Goal: Task Accomplishment & Management: Complete application form

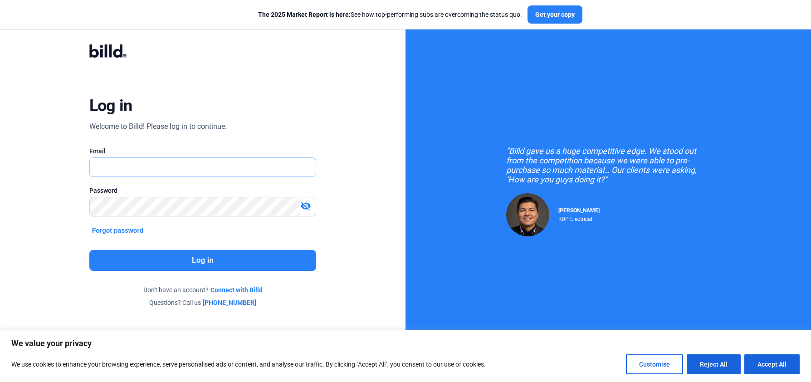
click at [168, 164] on input "text" at bounding box center [203, 167] width 226 height 19
type input "[PERSON_NAME][EMAIL_ADDRESS][DOMAIN_NAME]"
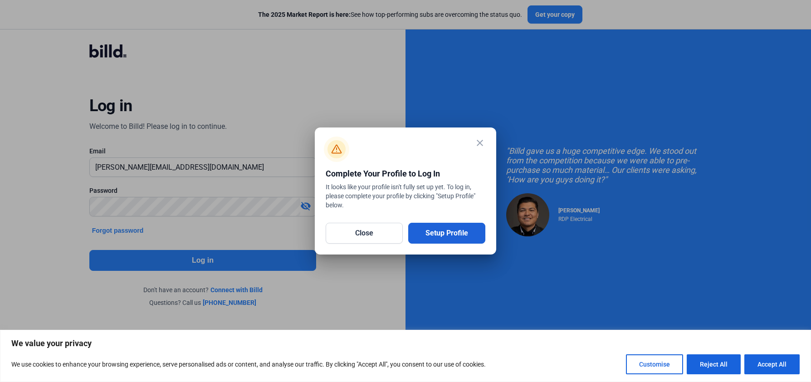
click at [450, 233] on button "Setup Profile" at bounding box center [446, 233] width 77 height 21
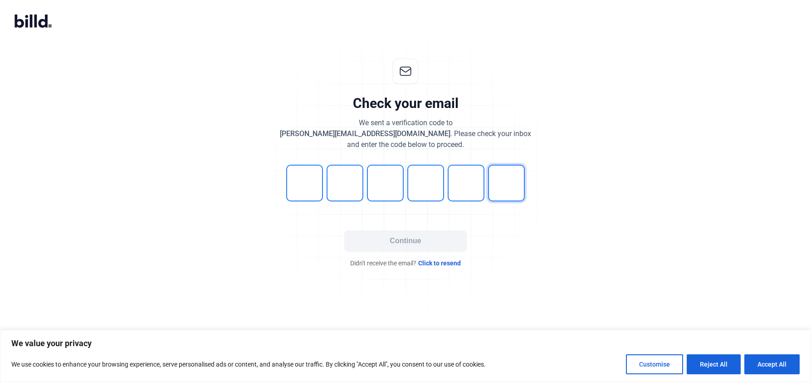
type input "8"
type input "1"
type input "0"
type input "1"
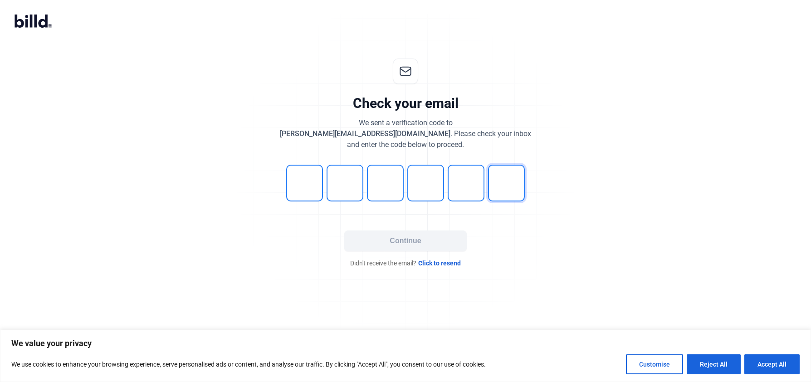
type input "4"
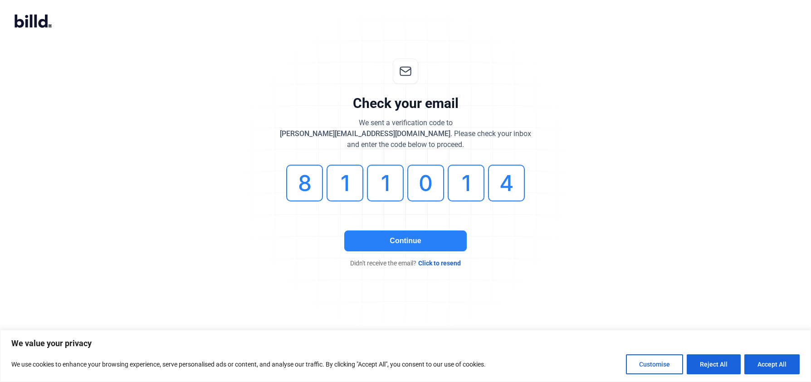
click at [418, 245] on button "Continue" at bounding box center [405, 240] width 122 height 21
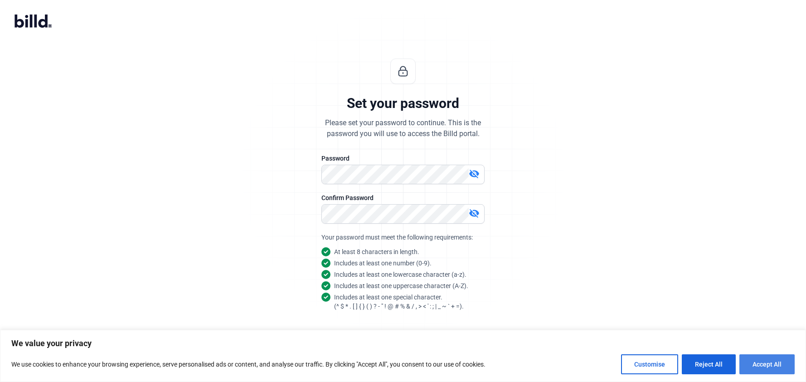
click at [756, 363] on button "Accept All" at bounding box center [767, 364] width 55 height 20
checkbox input "true"
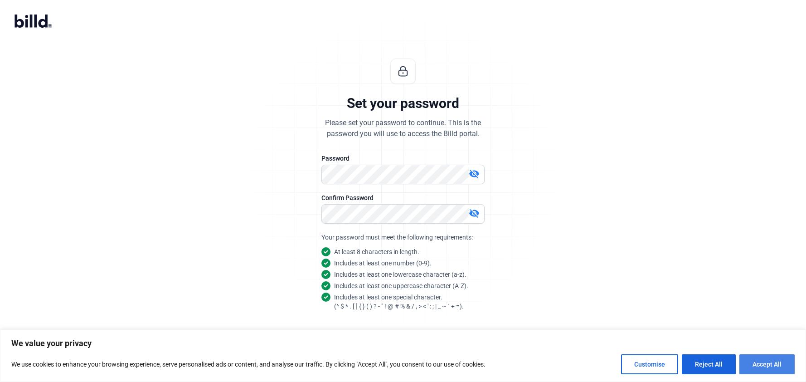
checkbox input "true"
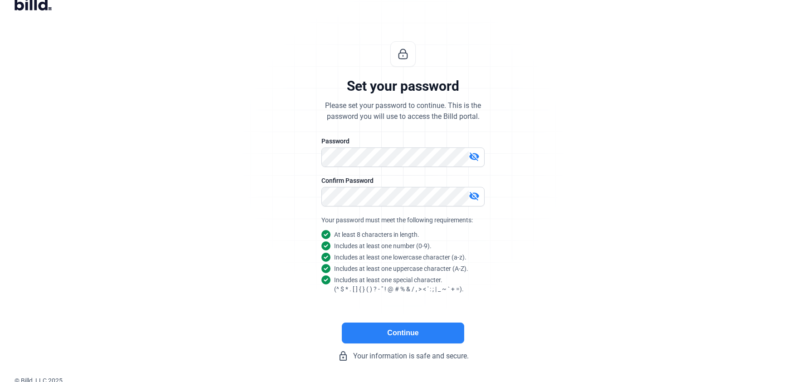
scroll to position [20, 0]
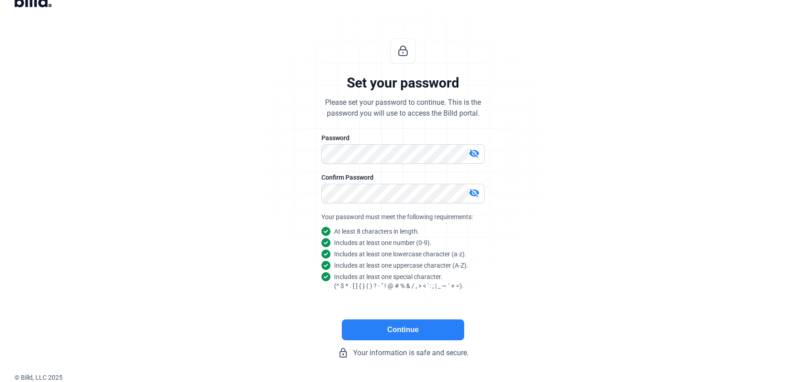
click at [400, 332] on button "Continue" at bounding box center [403, 329] width 122 height 21
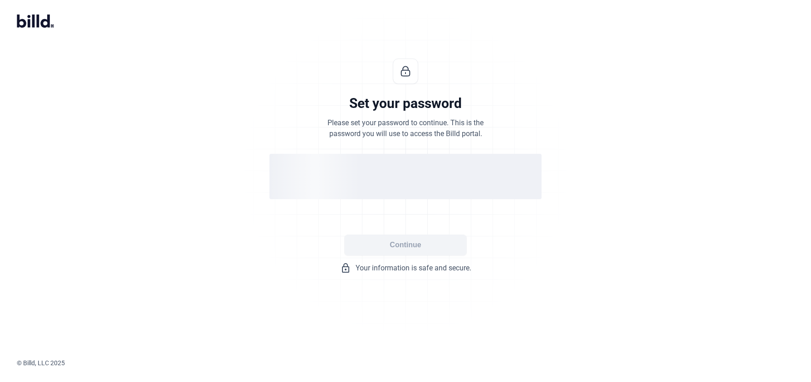
scroll to position [0, 0]
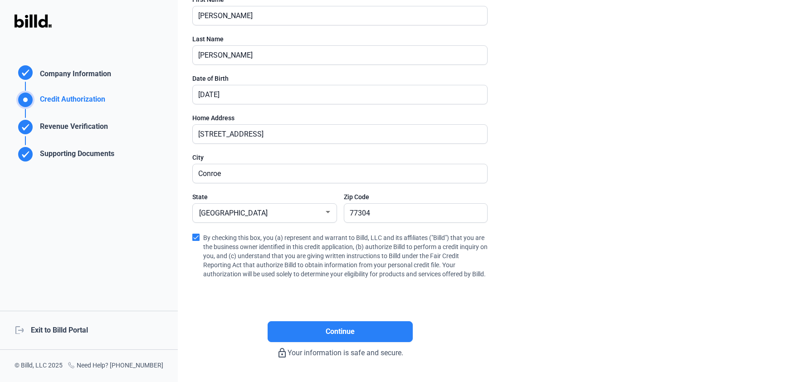
scroll to position [154, 0]
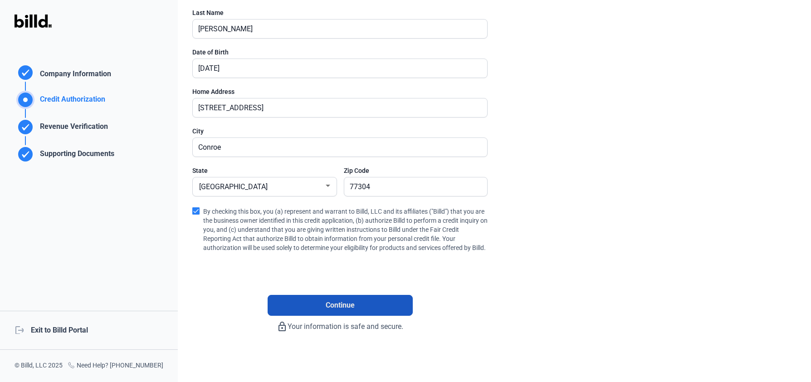
click at [354, 303] on span "Continue" at bounding box center [340, 305] width 29 height 11
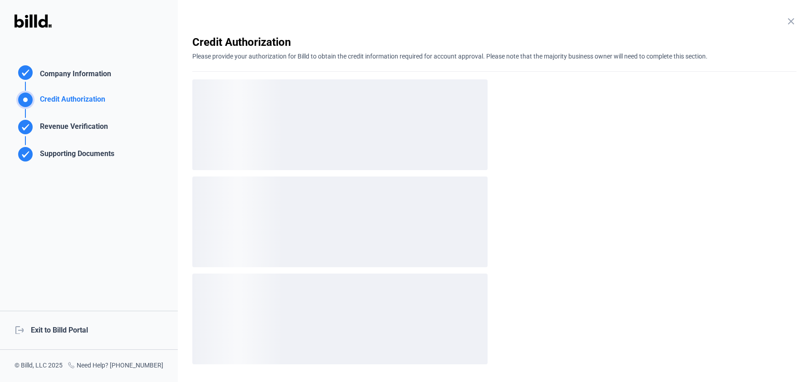
scroll to position [0, 0]
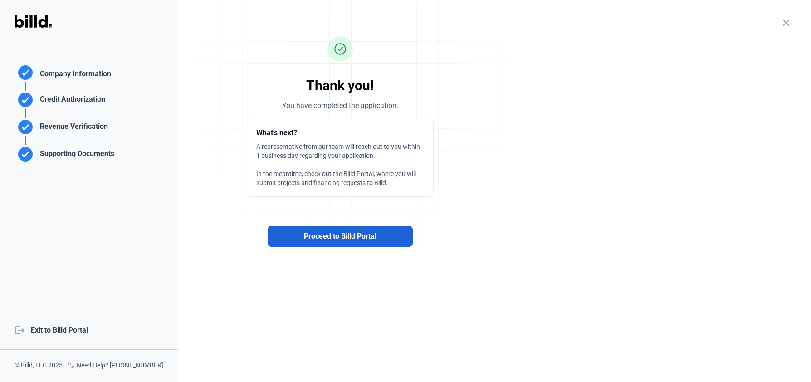
click at [374, 235] on span "Proceed to Billd Portal" at bounding box center [340, 236] width 73 height 11
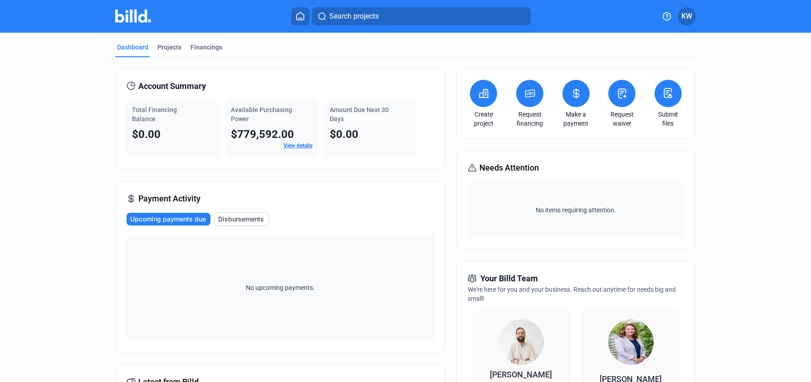
click at [687, 20] on span "KW" at bounding box center [686, 16] width 11 height 11
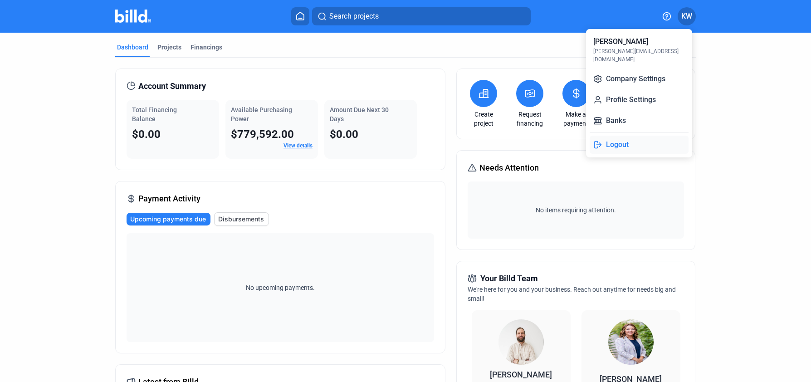
click at [623, 138] on button "Logout" at bounding box center [639, 145] width 99 height 18
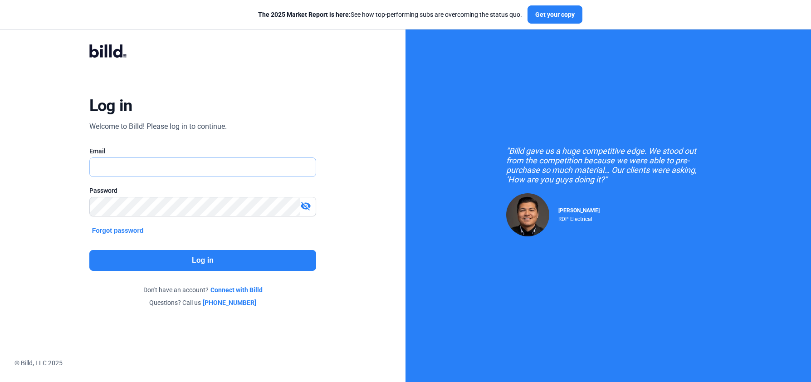
click at [133, 172] on input "text" at bounding box center [198, 167] width 216 height 19
type input "[PERSON_NAME][EMAIL_ADDRESS][DOMAIN_NAME]"
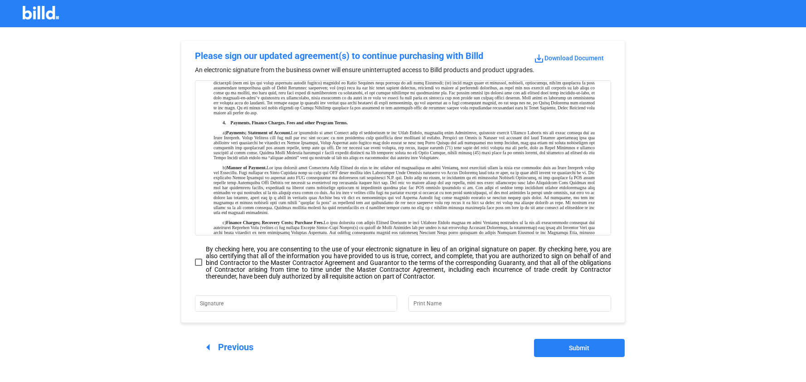
scroll to position [308, 0]
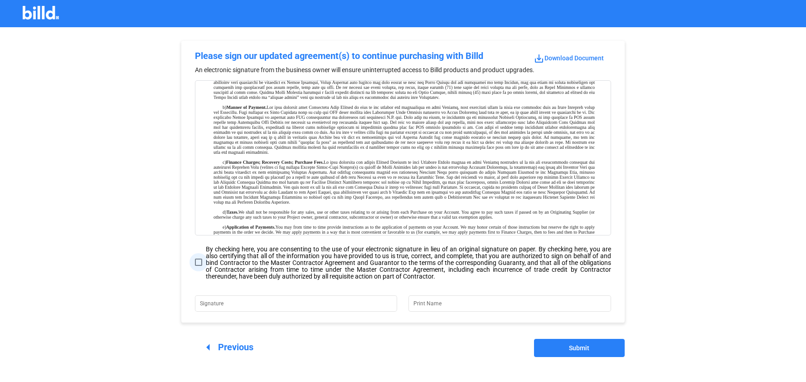
click at [200, 262] on span at bounding box center [198, 262] width 7 height 7
click at [0, 0] on input "By checking here, you are consenting to the use of your electronic signature in…" at bounding box center [0, 0] width 0 height 0
click at [246, 303] on input "Signature" at bounding box center [291, 302] width 182 height 13
type input "k"
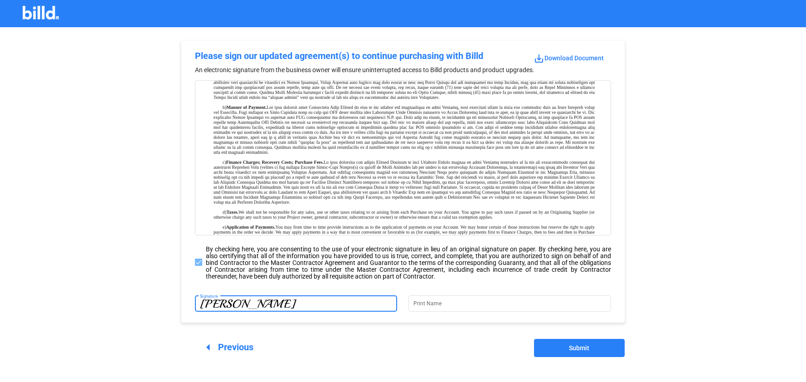
type input "[PERSON_NAME]"
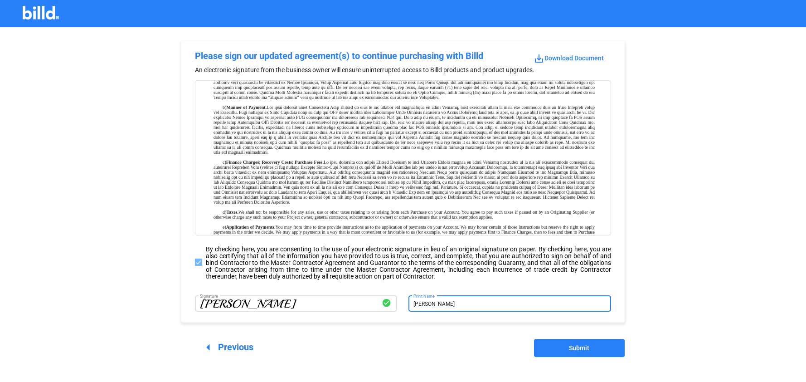
type input "[PERSON_NAME]"
click at [586, 347] on span "Submit" at bounding box center [579, 347] width 20 height 7
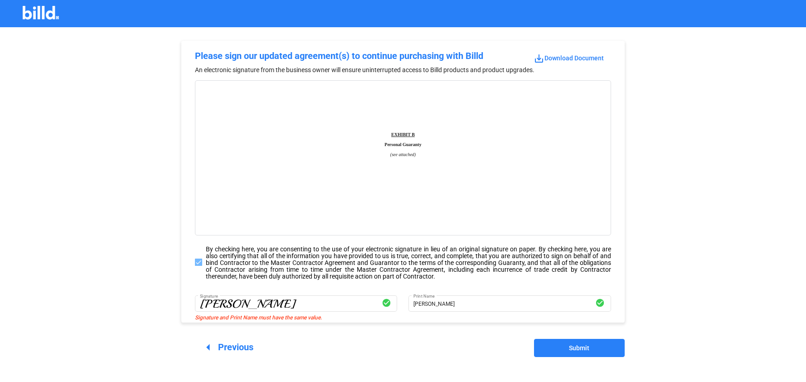
scroll to position [3998, 0]
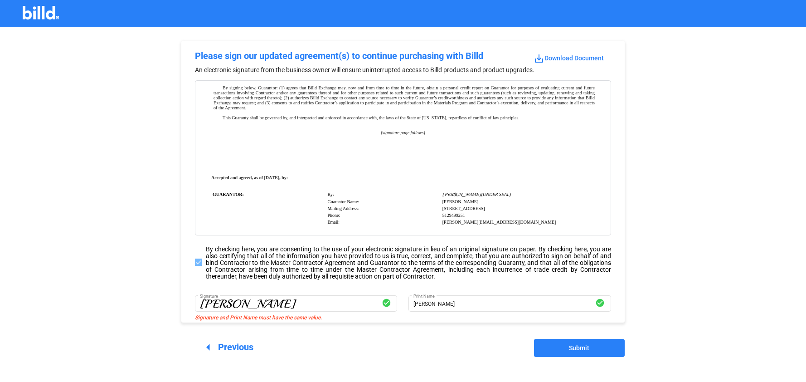
click at [572, 347] on span "Submit" at bounding box center [579, 347] width 20 height 7
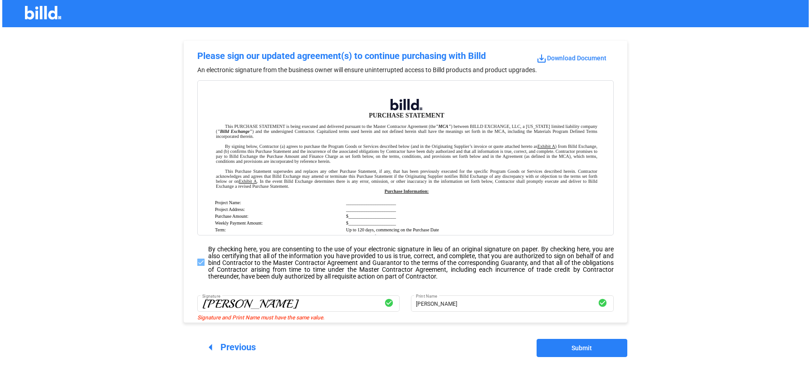
scroll to position [3166, 0]
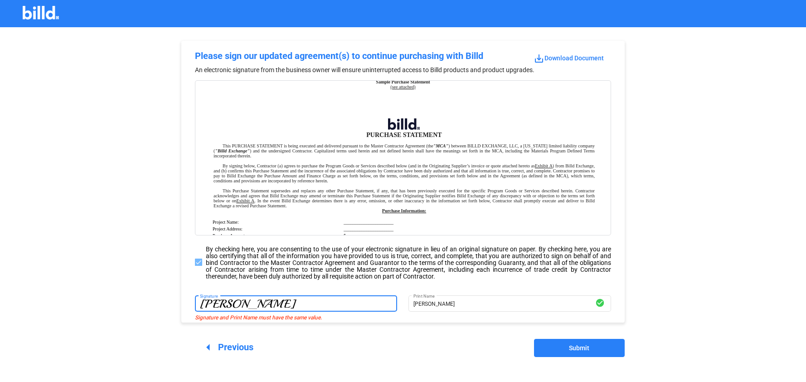
click at [271, 303] on input "[PERSON_NAME]" at bounding box center [296, 302] width 193 height 13
drag, startPoint x: 271, startPoint y: 303, endPoint x: 191, endPoint y: 303, distance: 80.3
click at [191, 303] on div "[PERSON_NAME] Signature [PERSON_NAME] Print Name check_circle" at bounding box center [403, 307] width 444 height 29
type input "[PERSON_NAME]"
click at [463, 304] on input "[PERSON_NAME]" at bounding box center [505, 302] width 182 height 13
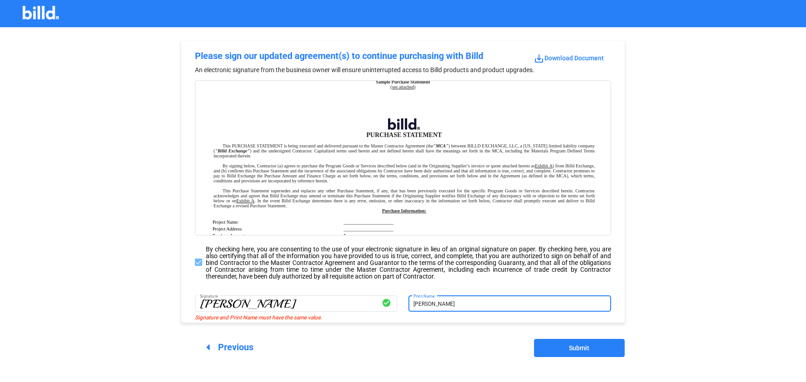
type input "[PERSON_NAME]"
click at [585, 349] on span "Submit" at bounding box center [579, 347] width 20 height 7
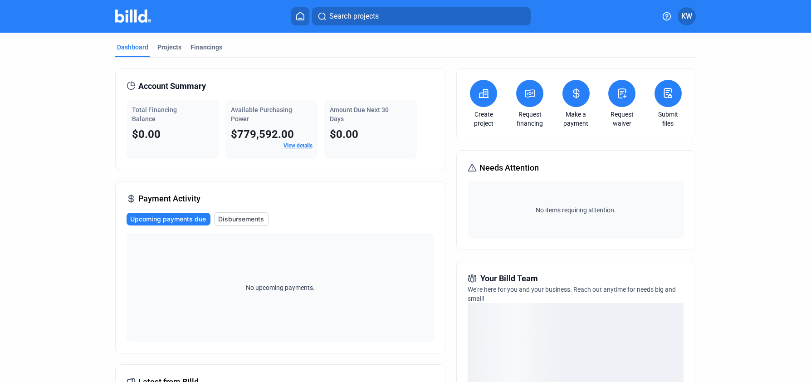
click at [690, 17] on span "KW" at bounding box center [686, 16] width 11 height 11
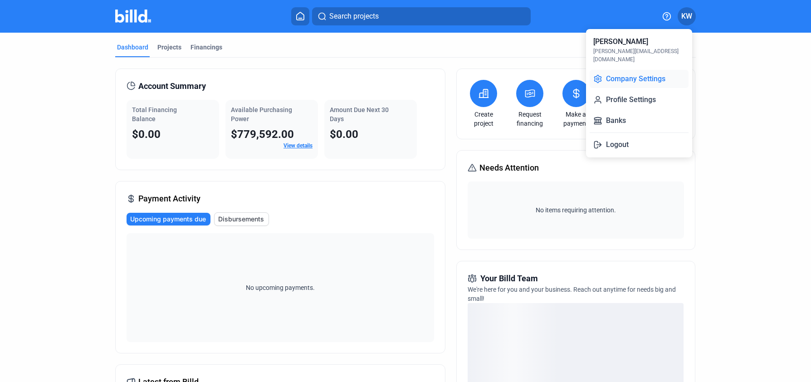
click at [645, 70] on button "Company Settings" at bounding box center [639, 79] width 99 height 18
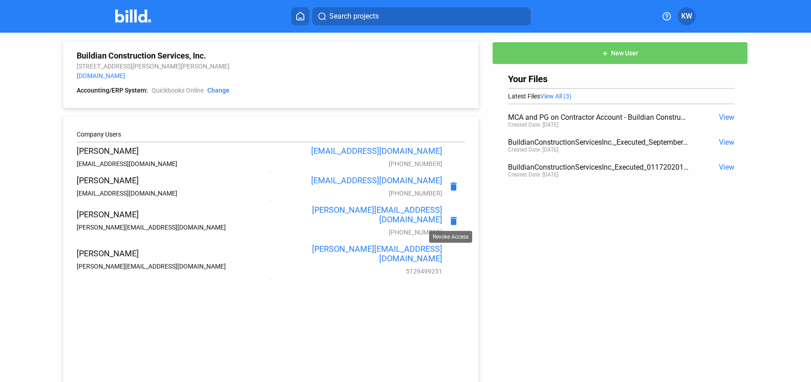
click at [450, 216] on mat-icon "delete" at bounding box center [453, 220] width 11 height 11
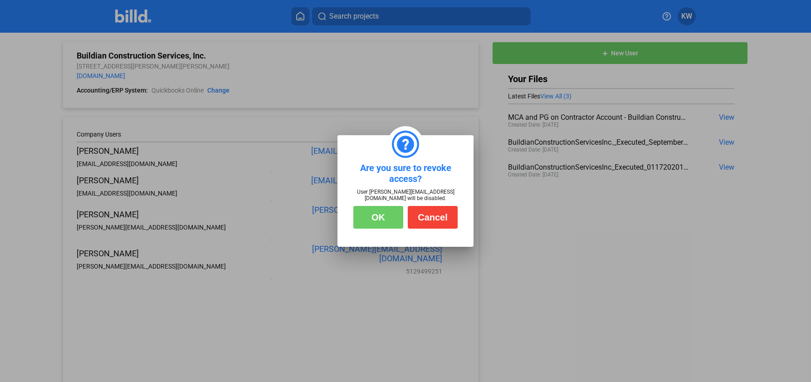
click at [378, 220] on button "OK" at bounding box center [378, 217] width 50 height 23
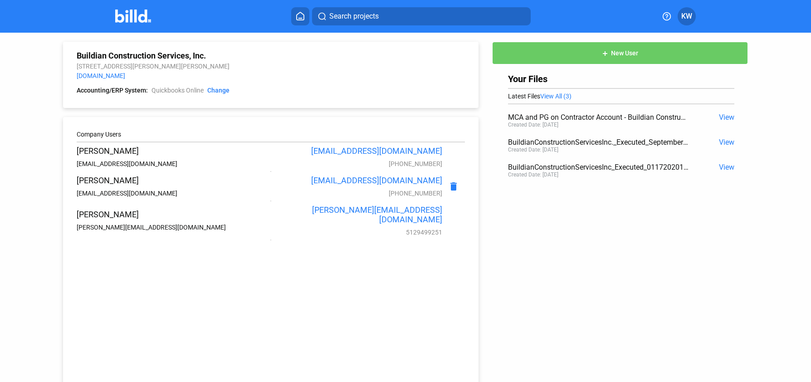
click at [299, 20] on icon at bounding box center [300, 16] width 7 height 8
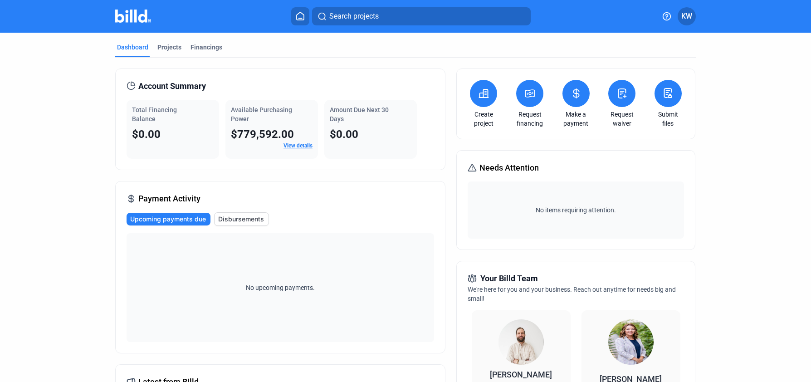
click at [668, 98] on icon at bounding box center [667, 93] width 11 height 11
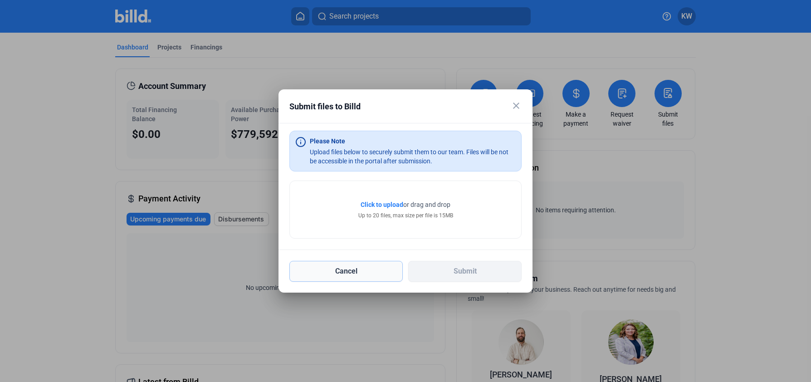
click at [356, 275] on button "Cancel" at bounding box center [345, 271] width 113 height 21
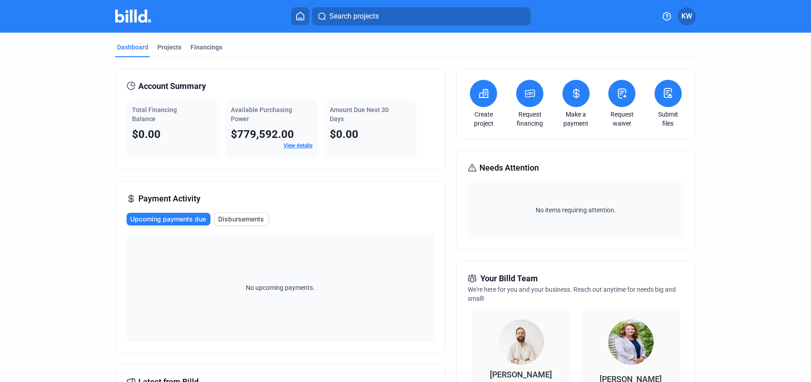
click at [669, 95] on icon at bounding box center [670, 96] width 3 height 4
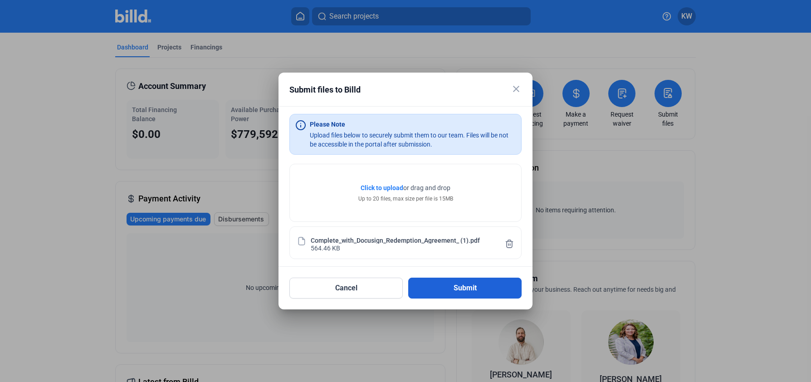
click at [465, 290] on button "Submit" at bounding box center [464, 288] width 113 height 21
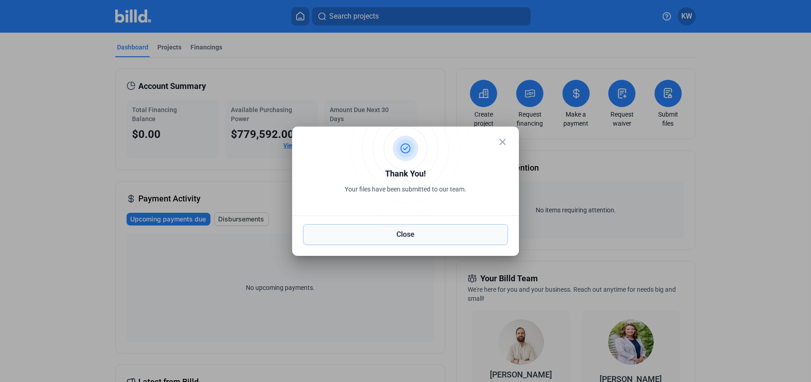
click at [440, 232] on button "Close" at bounding box center [405, 234] width 205 height 21
